Goal: Information Seeking & Learning: Compare options

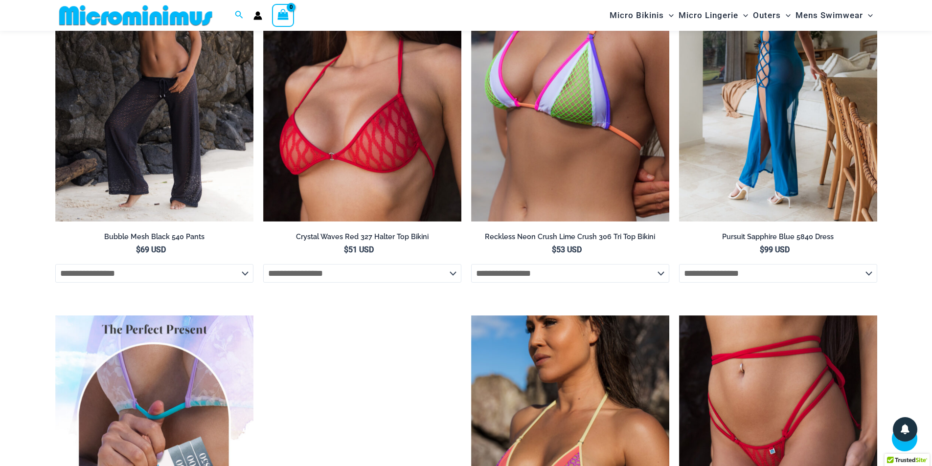
scroll to position [1459, 0]
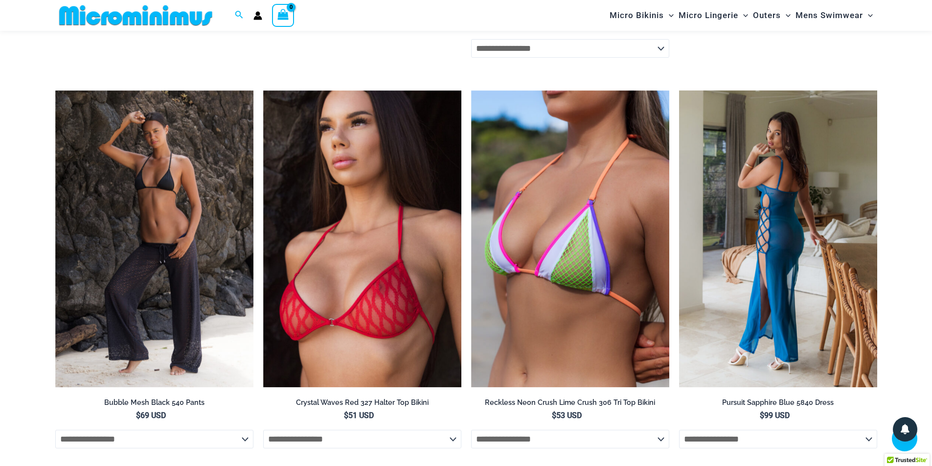
click at [830, 200] on img at bounding box center [778, 240] width 198 height 298
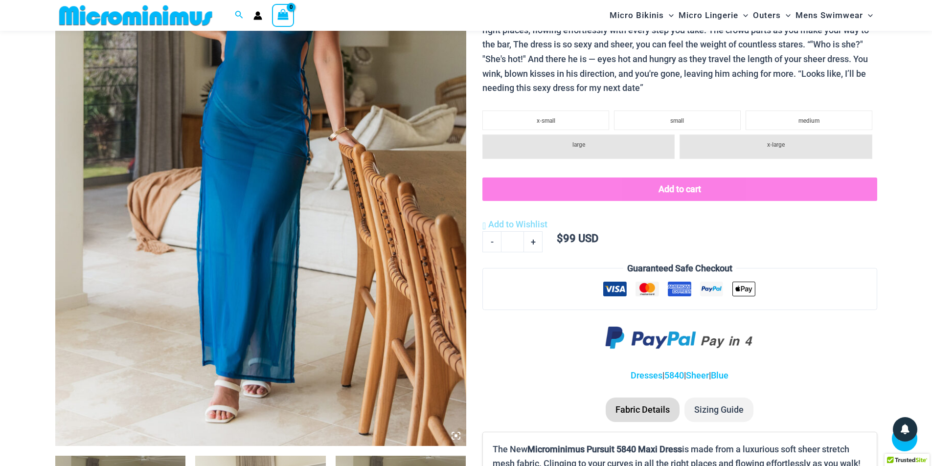
scroll to position [430, 0]
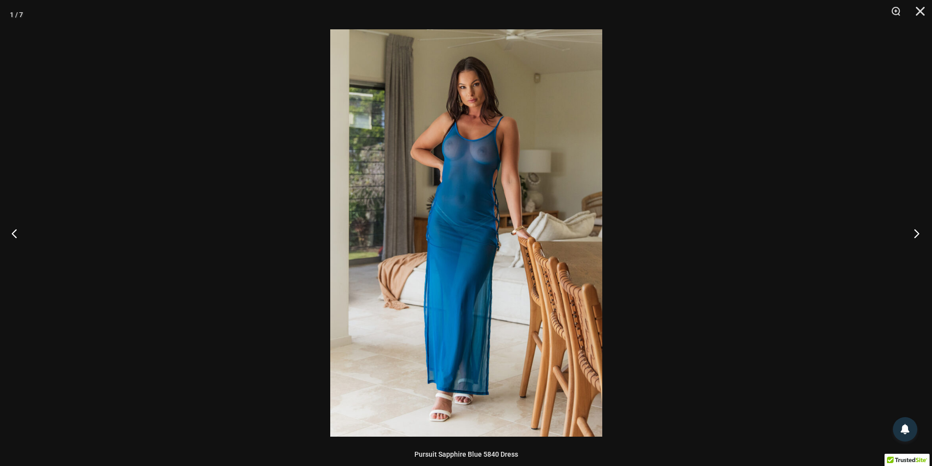
click at [918, 233] on button "Next" at bounding box center [914, 233] width 37 height 49
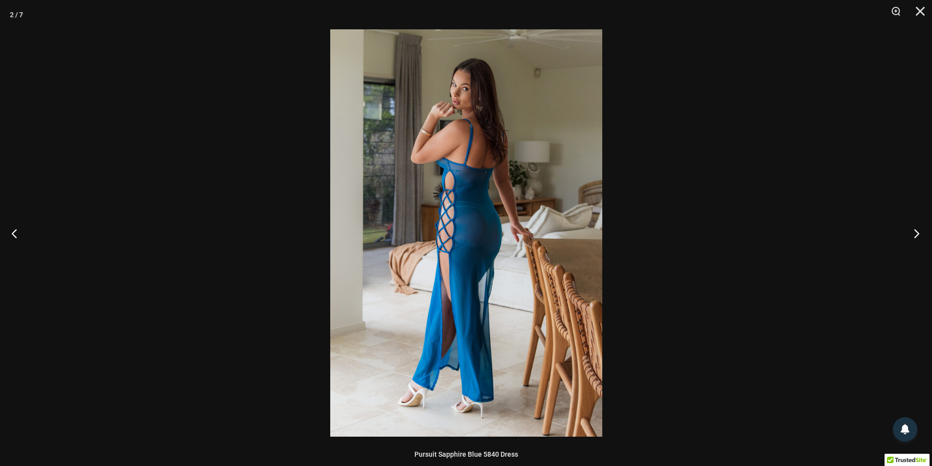
click at [918, 233] on button "Next" at bounding box center [914, 233] width 37 height 49
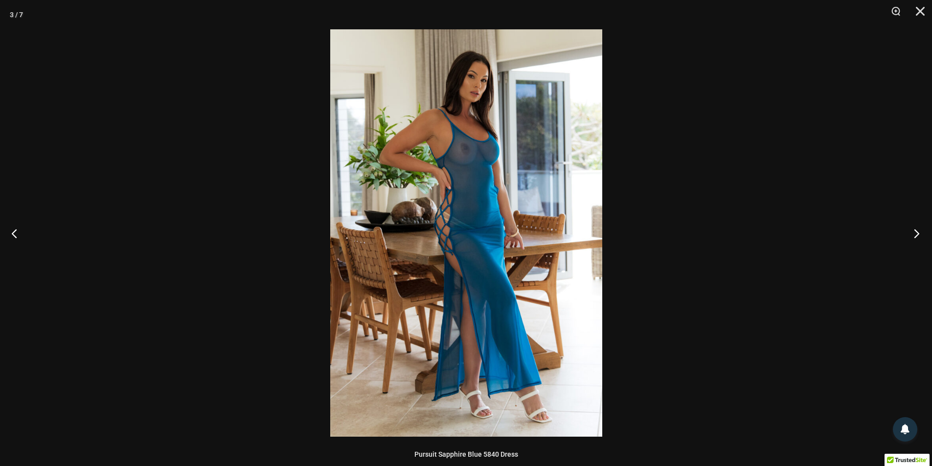
click at [918, 233] on button "Next" at bounding box center [914, 233] width 37 height 49
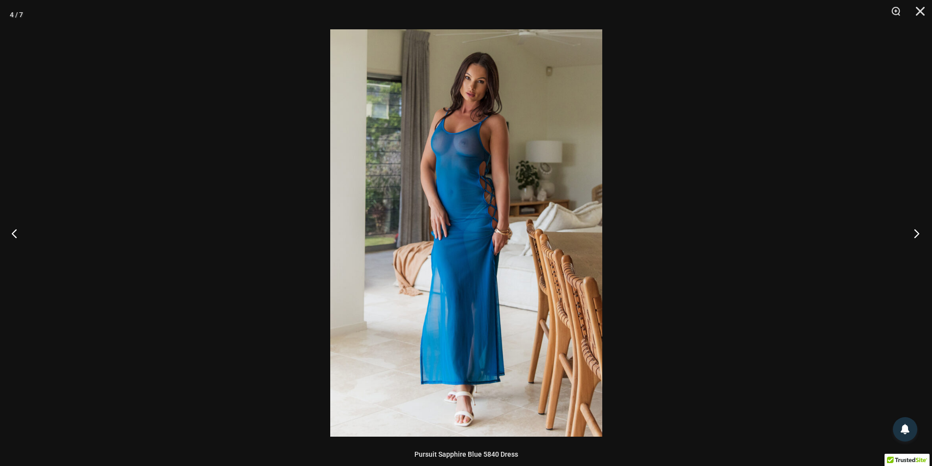
click at [918, 233] on button "Next" at bounding box center [914, 233] width 37 height 49
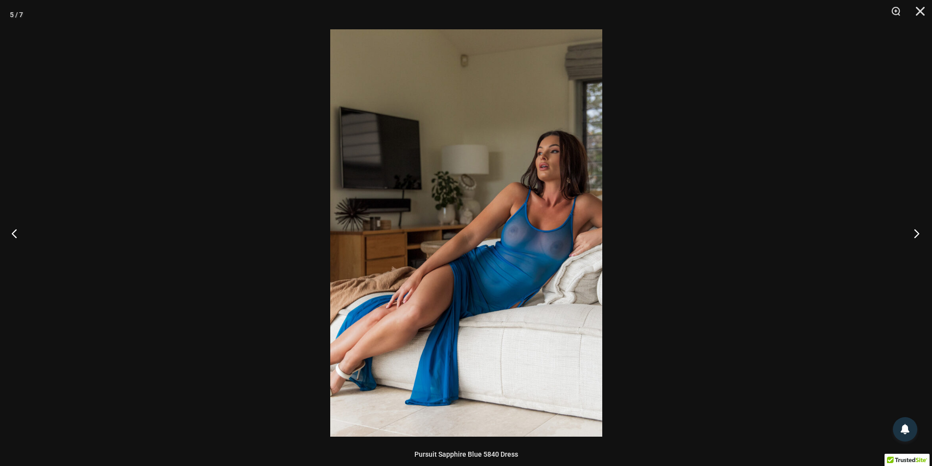
click at [918, 233] on button "Next" at bounding box center [914, 233] width 37 height 49
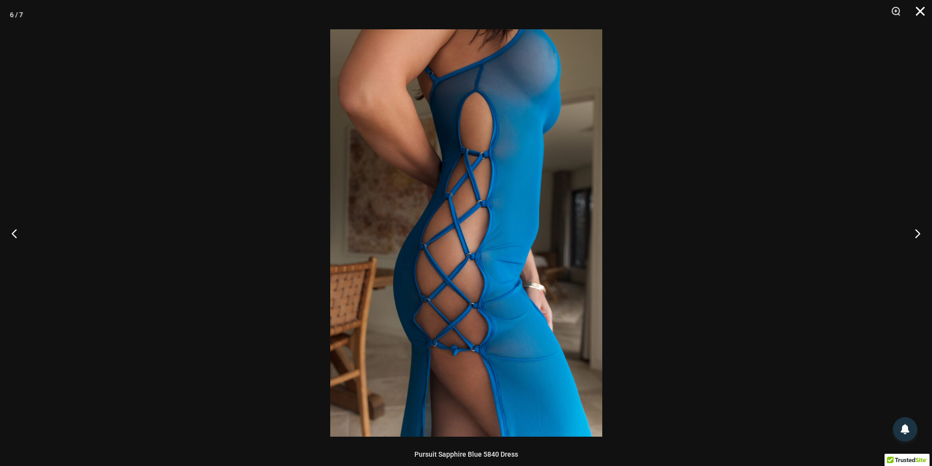
click at [920, 16] on button "Close" at bounding box center [917, 14] width 24 height 29
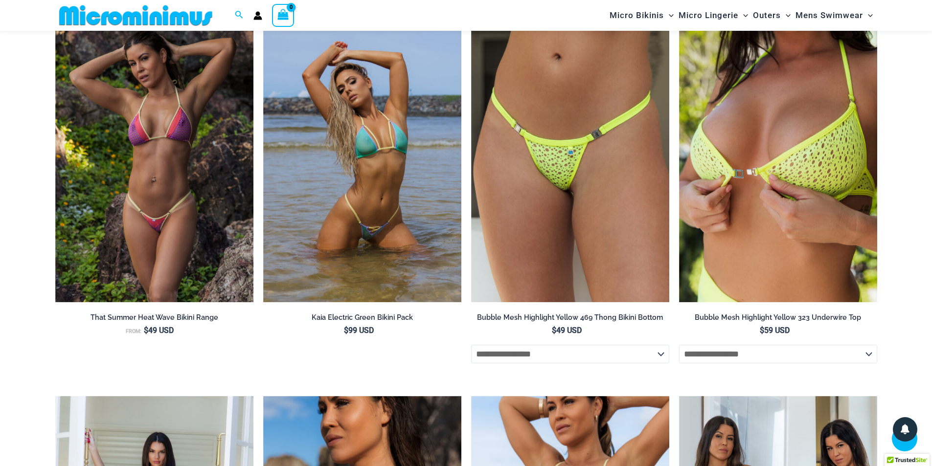
scroll to position [1528, 0]
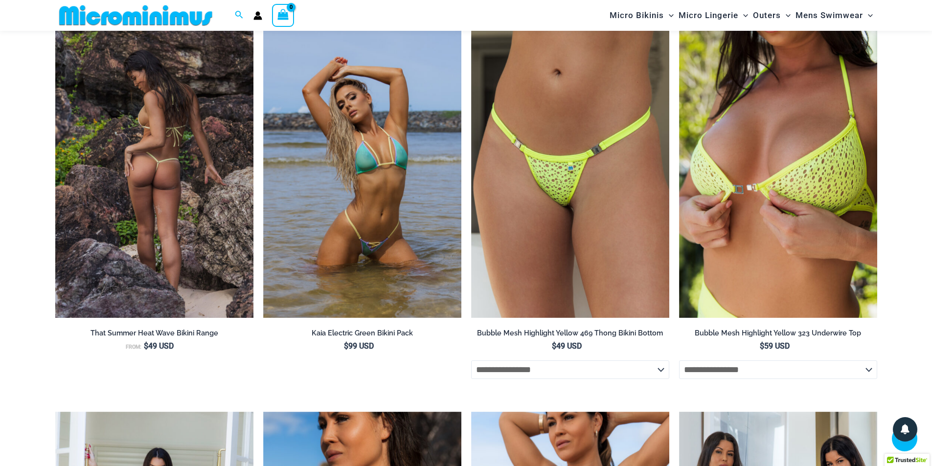
click at [160, 177] on img at bounding box center [154, 170] width 198 height 298
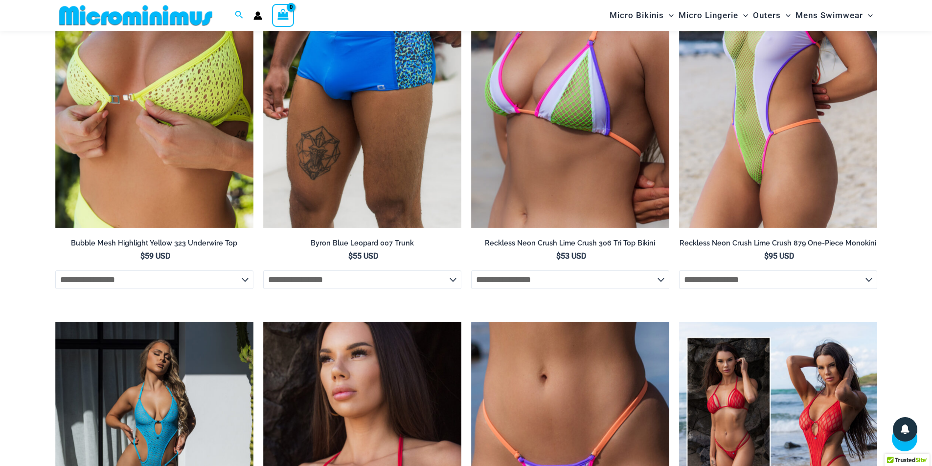
scroll to position [1851, 0]
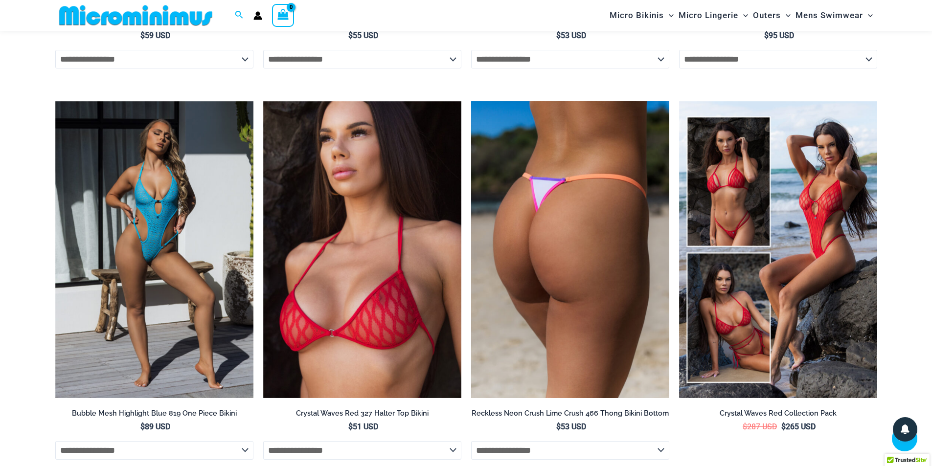
click at [521, 188] on img at bounding box center [570, 250] width 198 height 298
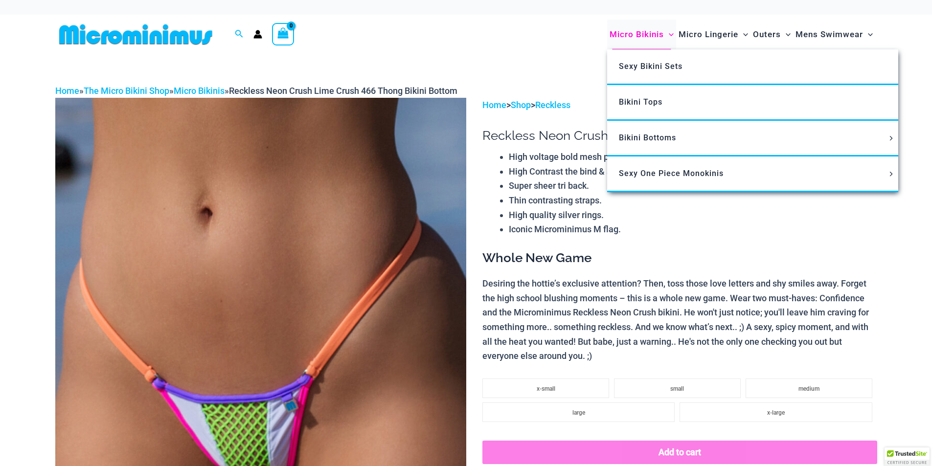
click at [644, 33] on span "Micro Bikinis" at bounding box center [637, 34] width 54 height 25
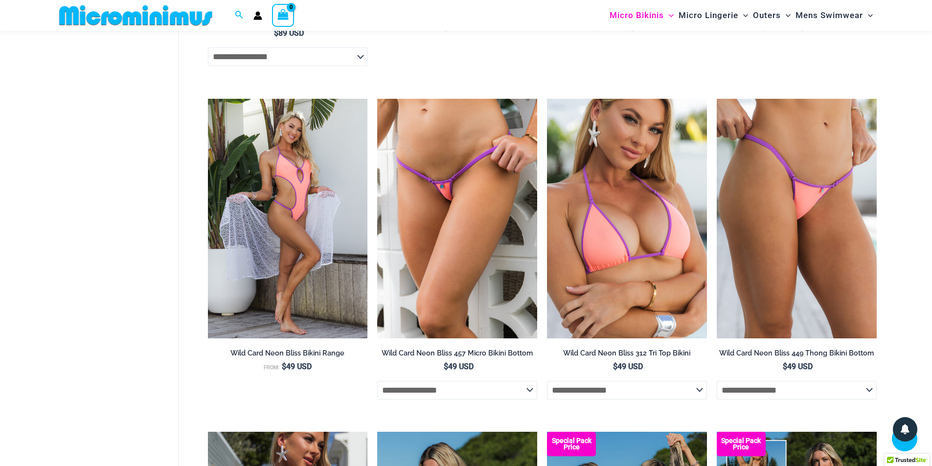
scroll to position [2591, 0]
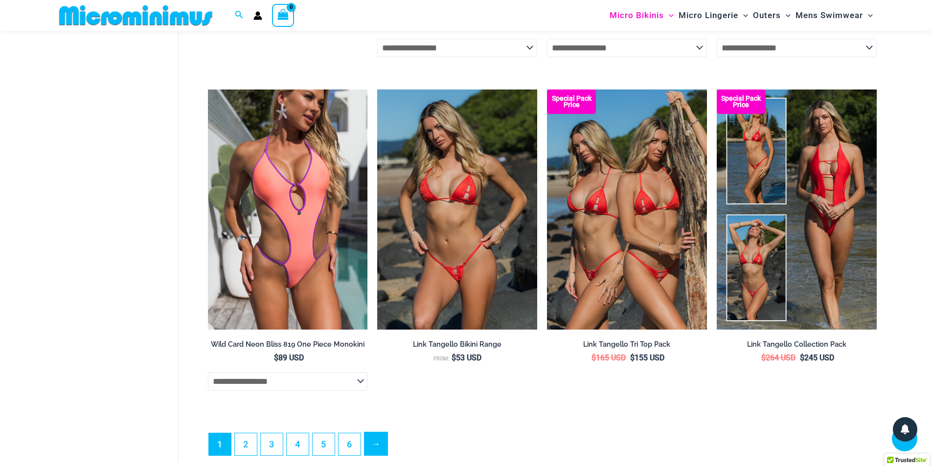
click at [379, 456] on link "→" at bounding box center [376, 444] width 23 height 23
